Goal: Task Accomplishment & Management: Use online tool/utility

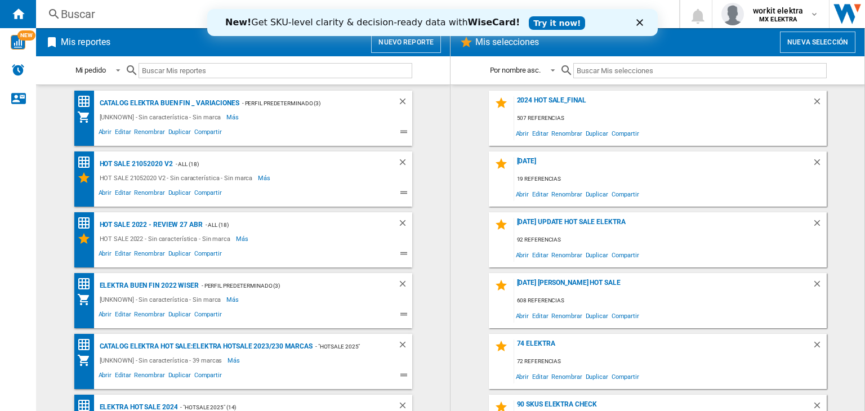
click at [437, 52] on button "Nuevo reporte" at bounding box center [406, 42] width 70 height 21
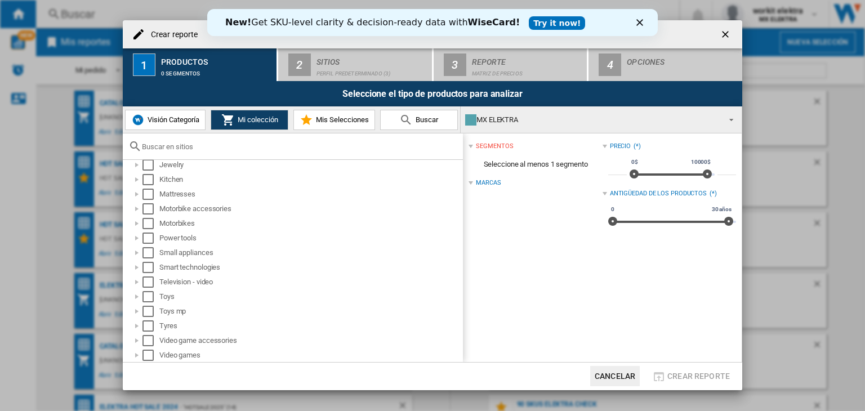
scroll to position [199, 0]
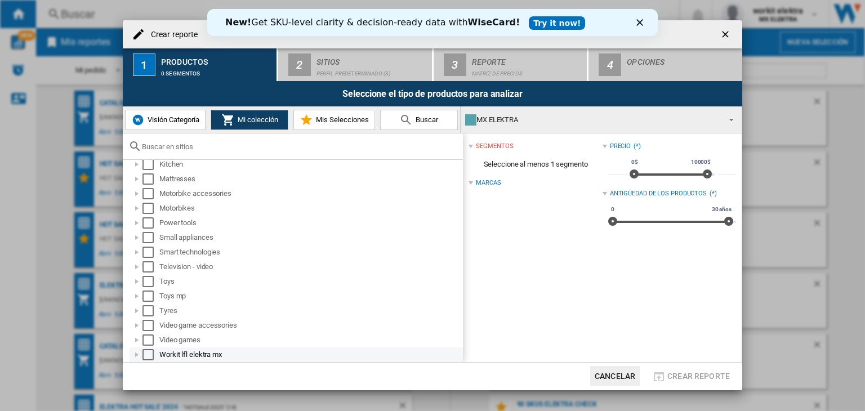
click at [139, 353] on div at bounding box center [136, 354] width 11 height 11
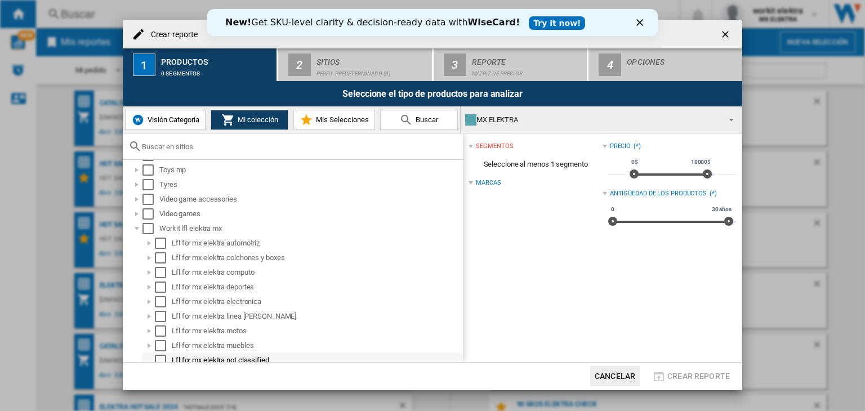
scroll to position [390, 0]
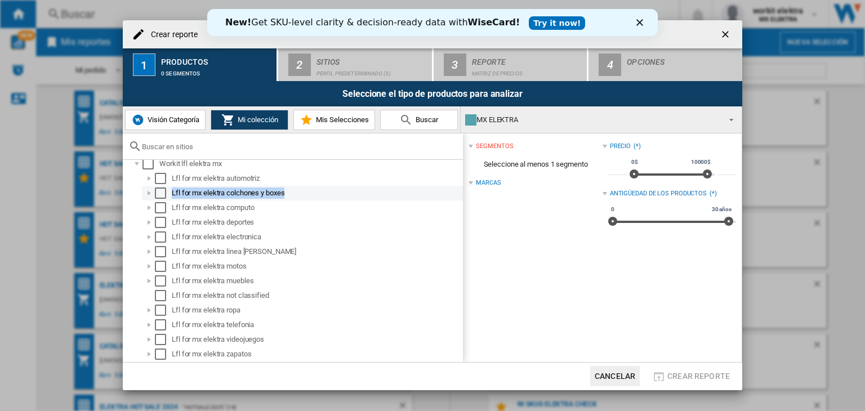
drag, startPoint x: 292, startPoint y: 191, endPoint x: 170, endPoint y: 188, distance: 121.6
click at [170, 188] on div "Lfl for mx elektra colchones y boxes" at bounding box center [302, 193] width 321 height 15
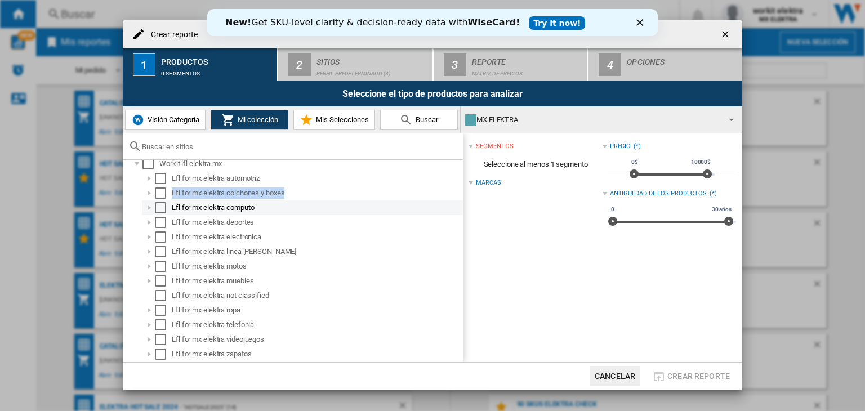
copy div "Lfl for mx elektra colchones y boxes"
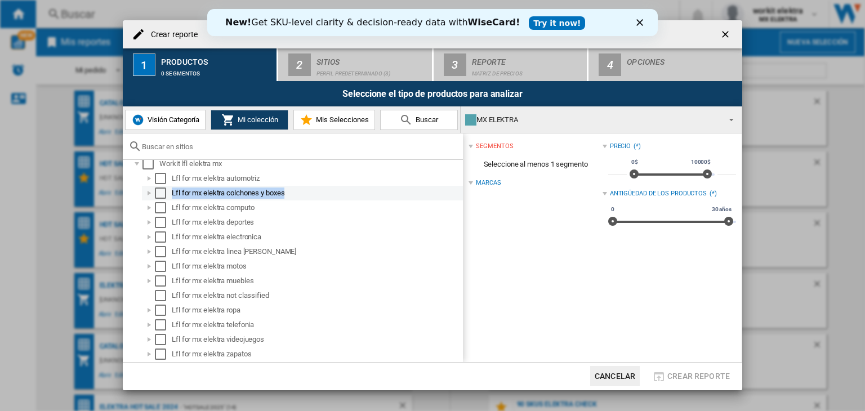
click at [158, 191] on div "Select" at bounding box center [160, 192] width 11 height 11
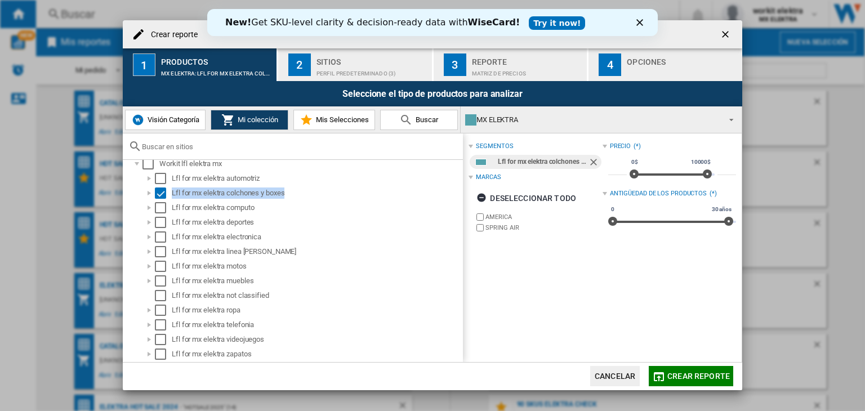
click at [334, 66] on div "Perfil predeterminado (3)" at bounding box center [371, 71] width 111 height 12
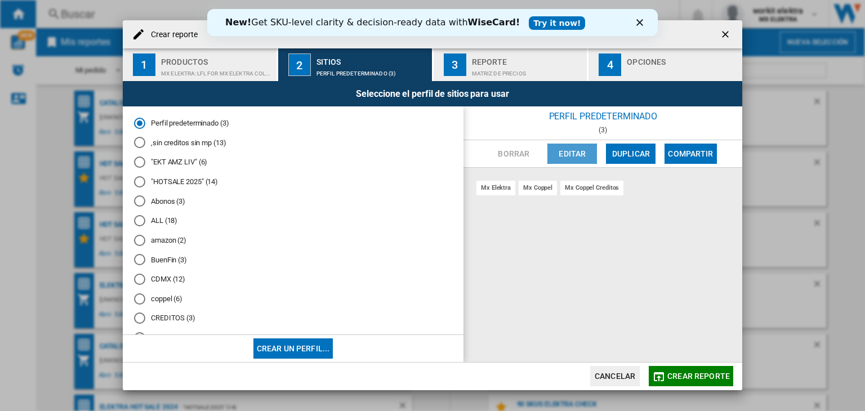
click at [576, 159] on button "Editar" at bounding box center [572, 154] width 50 height 20
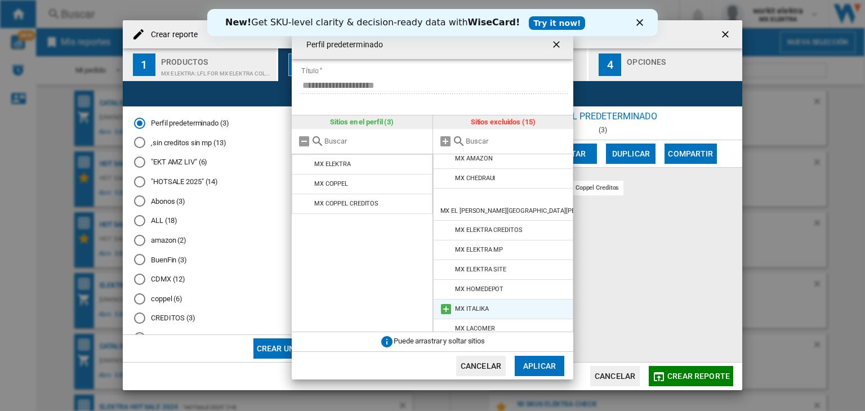
scroll to position [0, 0]
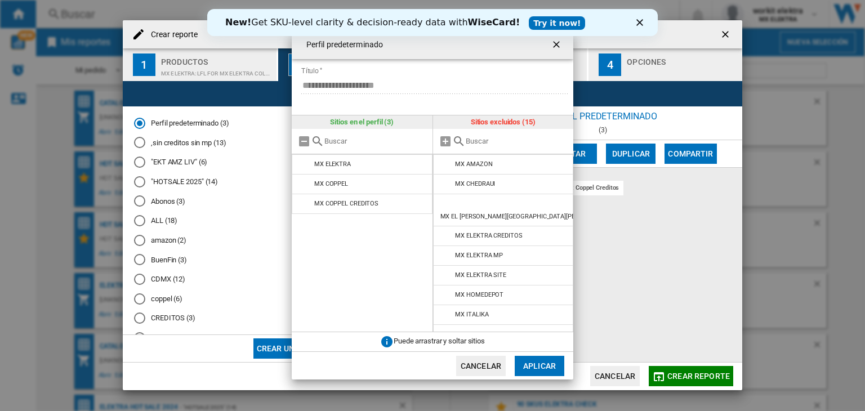
click at [560, 43] on ng-md-icon "getI18NText('BUTTONS.CLOSE_DIALOG')" at bounding box center [558, 46] width 14 height 14
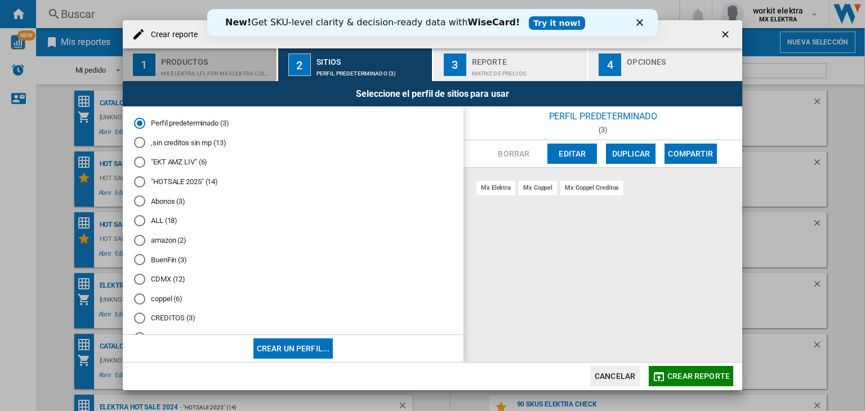
click at [227, 79] on button "1 Productos MX ELEKTRA:Lfl for mx elektra colchones y boxes" at bounding box center [200, 64] width 155 height 33
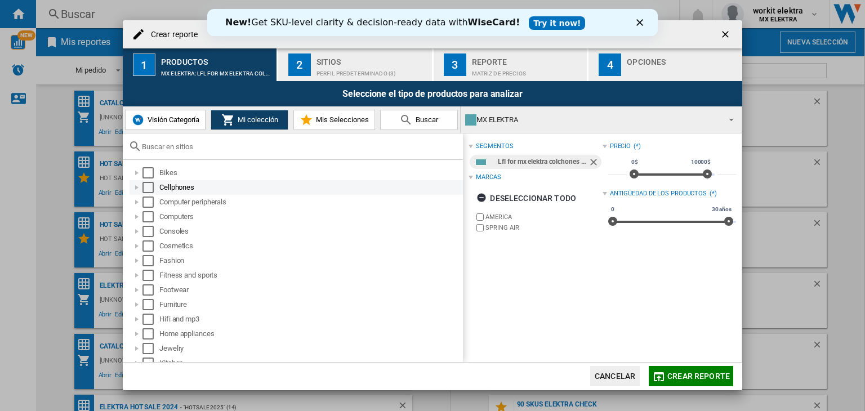
click at [144, 185] on div "Select" at bounding box center [147, 187] width 11 height 11
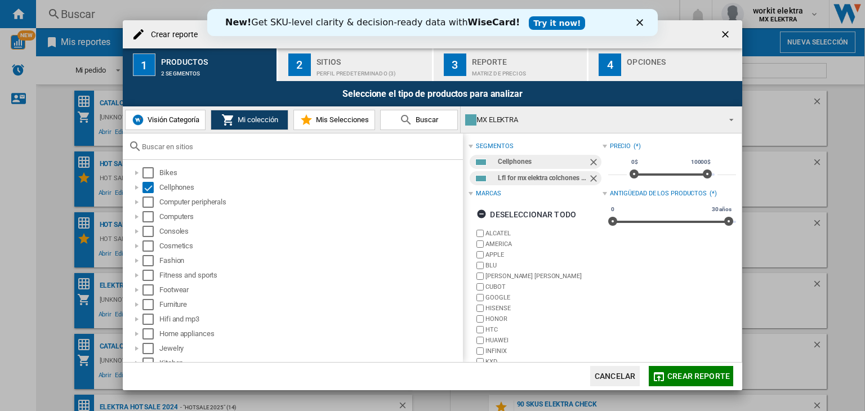
click at [396, 68] on div "Perfil predeterminado (3)" at bounding box center [371, 71] width 111 height 12
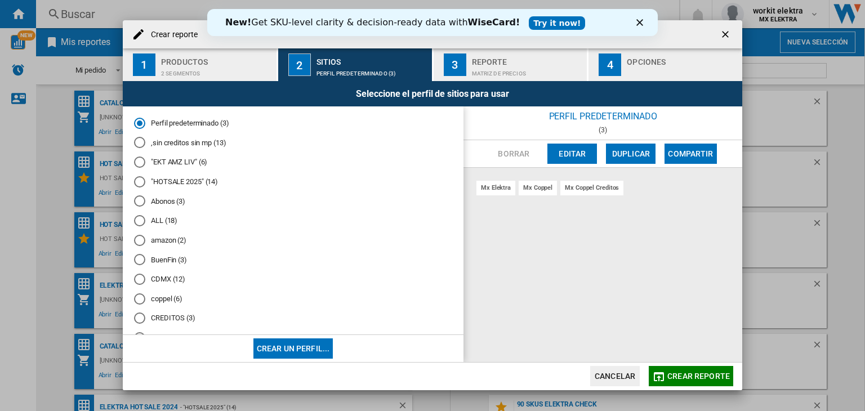
click at [571, 160] on button "Editar" at bounding box center [572, 154] width 50 height 20
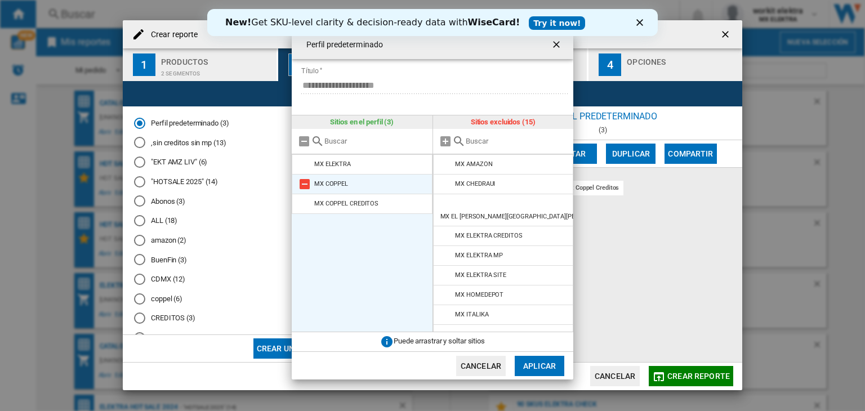
click at [306, 185] on md-icon "{{::title}} {{::getI18NText('BUTTONS.CANCEL')}} ..." at bounding box center [305, 184] width 14 height 14
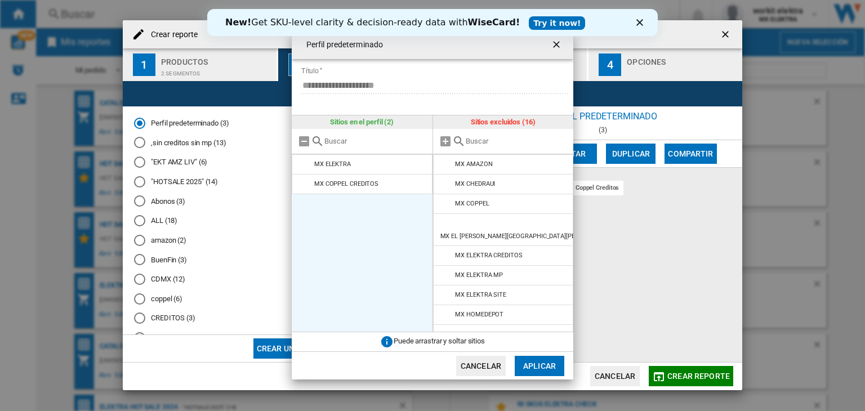
click at [306, 185] on md-icon "{{::title}} {{::getI18NText('BUTTONS.CANCEL')}} ..." at bounding box center [305, 184] width 14 height 14
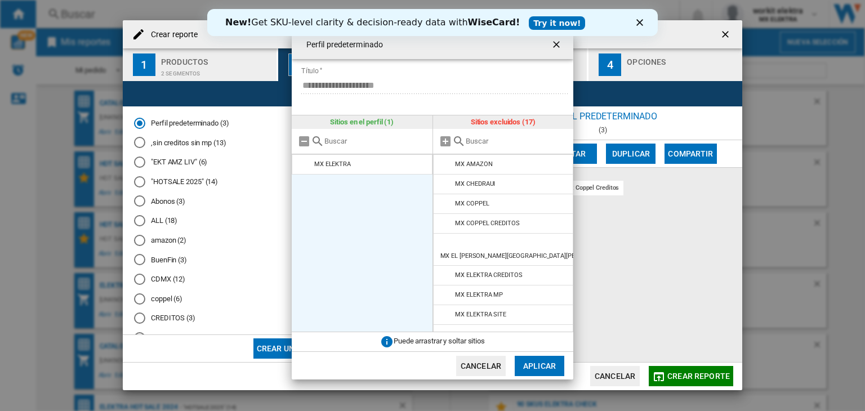
click at [547, 361] on button "Aplicar" at bounding box center [540, 366] width 50 height 20
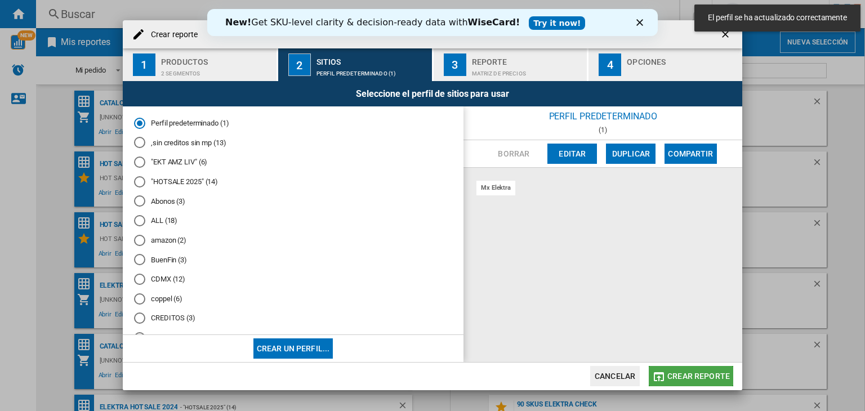
click at [703, 380] on span "Crear reporte" at bounding box center [698, 376] width 62 height 9
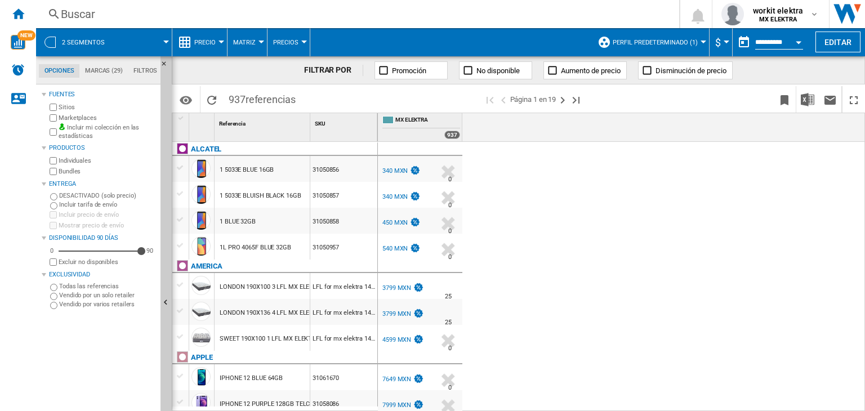
click at [392, 172] on div "340 MXN" at bounding box center [394, 170] width 25 height 7
click at [388, 195] on div "340 MXN" at bounding box center [394, 196] width 25 height 7
click at [396, 288] on div "3799 MXN" at bounding box center [396, 287] width 29 height 7
click at [397, 284] on div "3799 MXN" at bounding box center [396, 287] width 29 height 7
drag, startPoint x: 374, startPoint y: 122, endPoint x: 438, endPoint y: 125, distance: 63.7
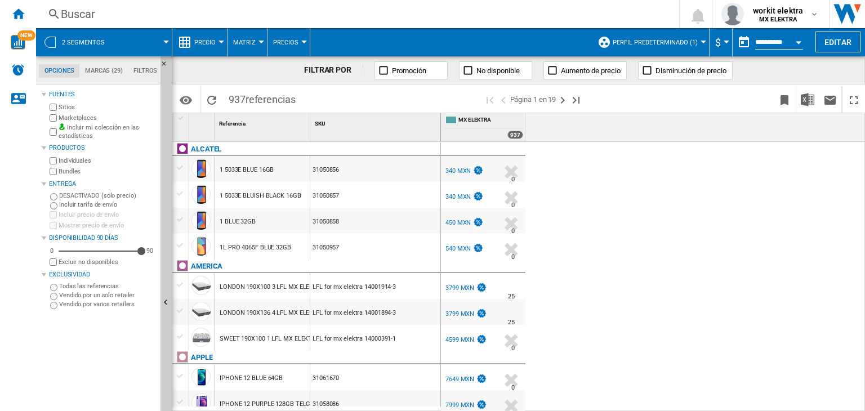
click at [360, 287] on div "LFL for mx elektra 14001914-3" at bounding box center [375, 286] width 130 height 26
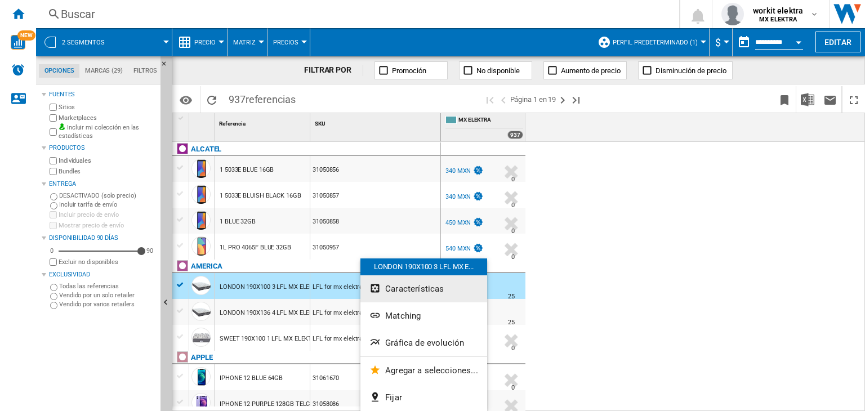
click at [390, 292] on span "Características" at bounding box center [414, 289] width 59 height 10
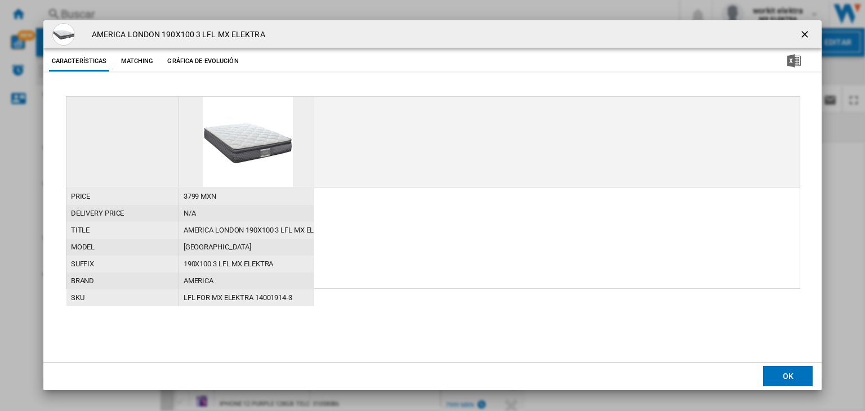
click at [211, 229] on div "AMERICA LONDON 190X100 3 LFL MX ELEKTRA" at bounding box center [246, 230] width 135 height 17
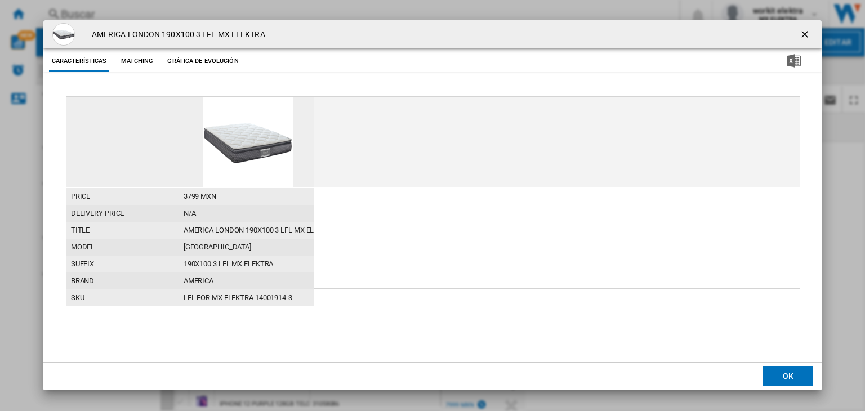
click at [164, 39] on h4 "AMERICA LONDON 190X100 3 LFL MX ELEKTRA" at bounding box center [175, 34] width 179 height 11
click at [164, 34] on h4 "AMERICA LONDON 190X100 3 LFL MX ELEKTRA" at bounding box center [175, 34] width 179 height 11
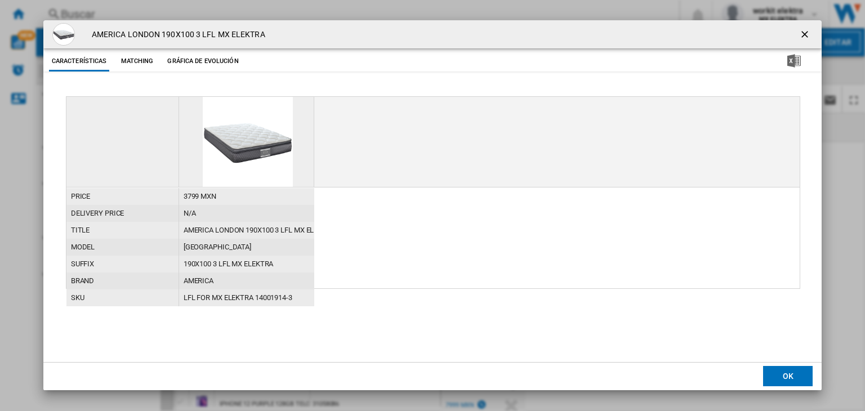
click at [244, 297] on div "LFL for mx elektra 14001914-3" at bounding box center [246, 297] width 135 height 17
copy div "LFL for mx elektra 14001914-3"
click at [803, 29] on ng-md-icon "getI18NText('BUTTONS.CLOSE_DIALOG')" at bounding box center [806, 36] width 14 height 14
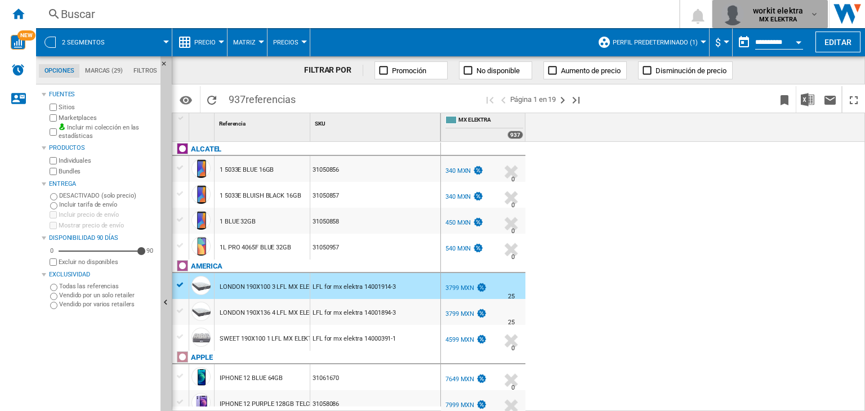
click at [789, 21] on b "MX ELEKTRA" at bounding box center [778, 19] width 38 height 7
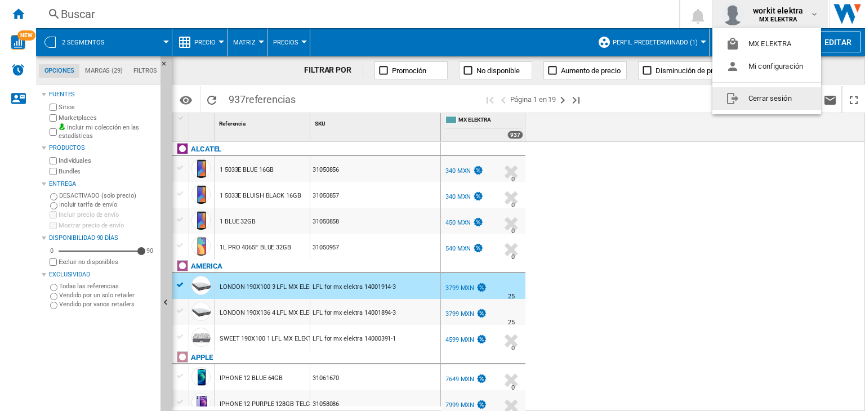
click at [790, 97] on button "Cerrar sesión" at bounding box center [766, 98] width 109 height 23
